Goal: Find contact information: Find contact information

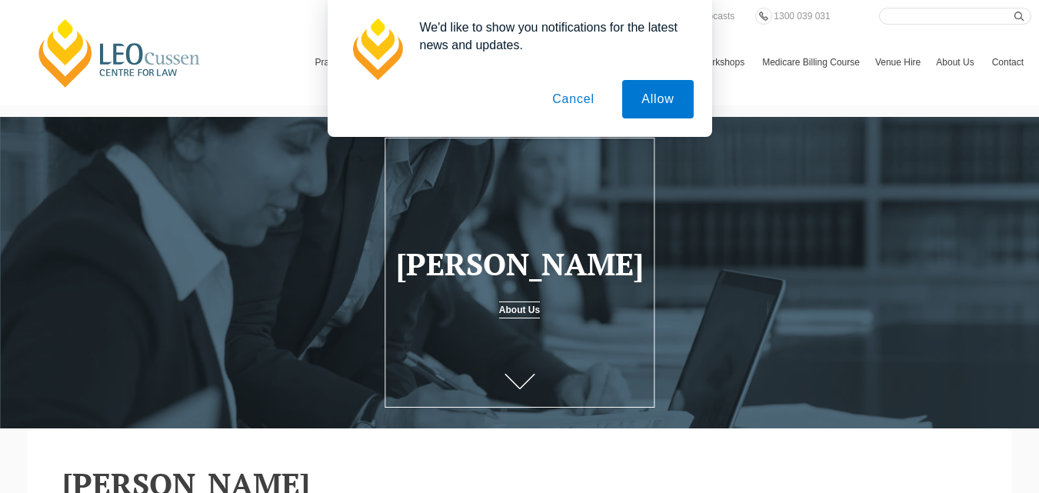
click at [574, 101] on button "Cancel" at bounding box center [573, 99] width 81 height 38
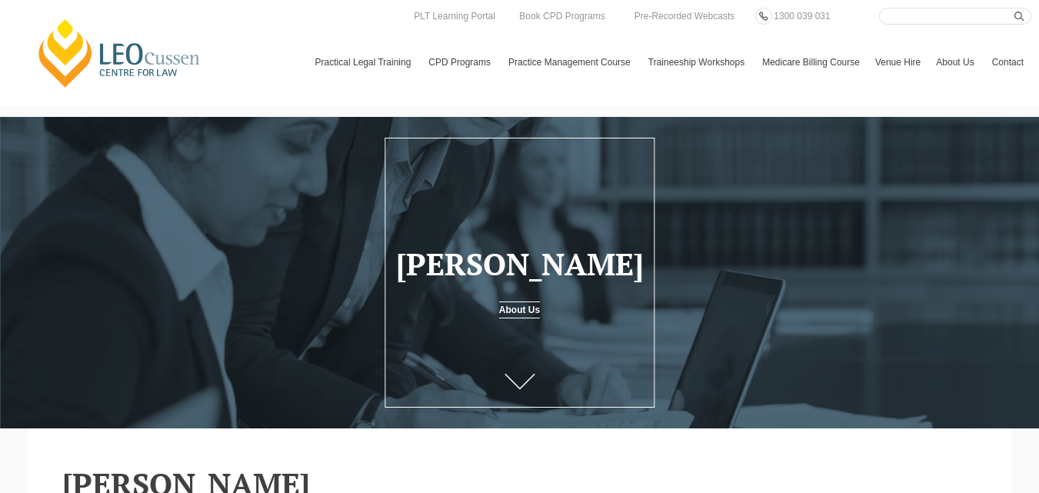
click at [984, 71] on link "Contact" at bounding box center [1007, 62] width 47 height 45
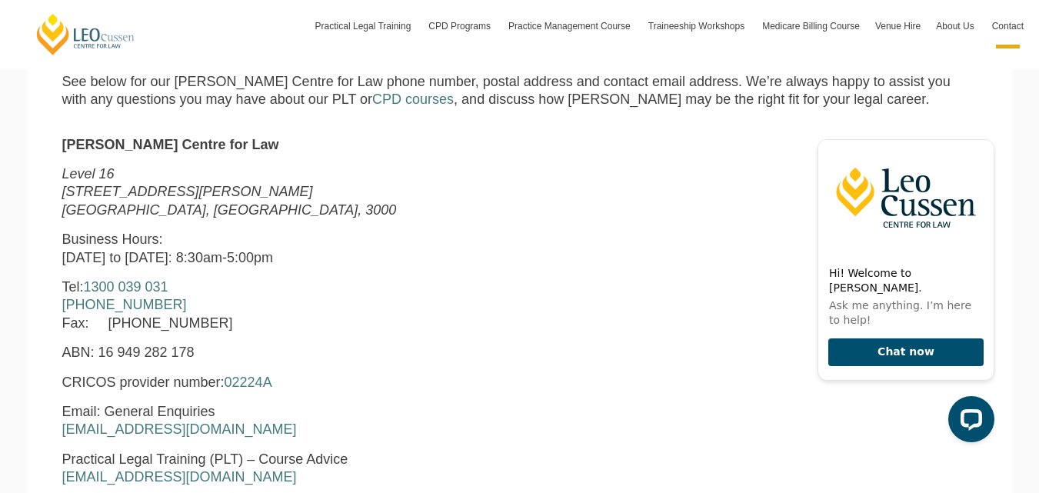
scroll to position [846, 0]
